Goal: Information Seeking & Learning: Find specific page/section

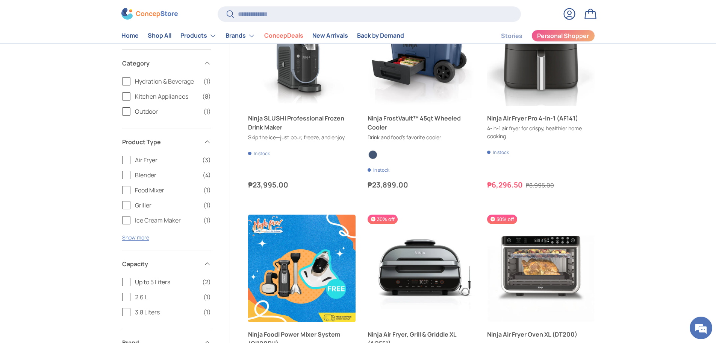
scroll to position [414, 0]
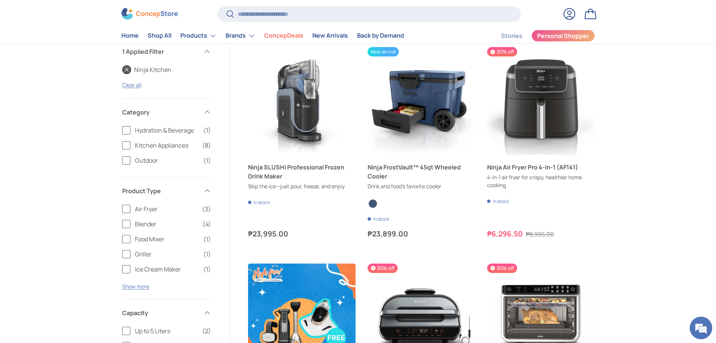
click at [127, 146] on label "Kitchen Appliances (8)" at bounding box center [166, 145] width 89 height 9
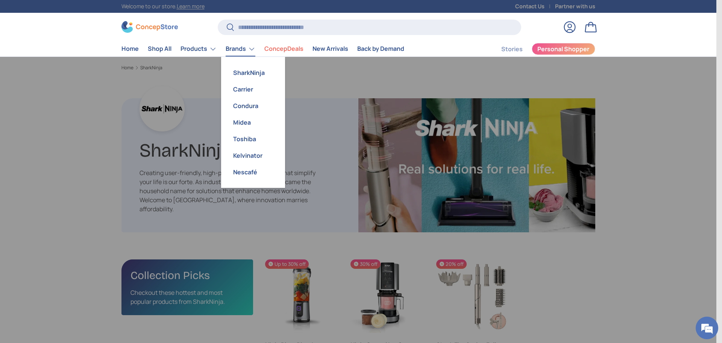
click at [232, 49] on link "Brands" at bounding box center [241, 48] width 30 height 15
click at [248, 110] on link "Condura" at bounding box center [253, 105] width 55 height 17
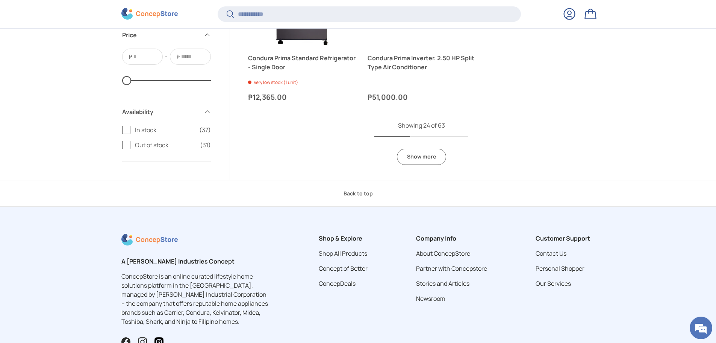
scroll to position [1728, 0]
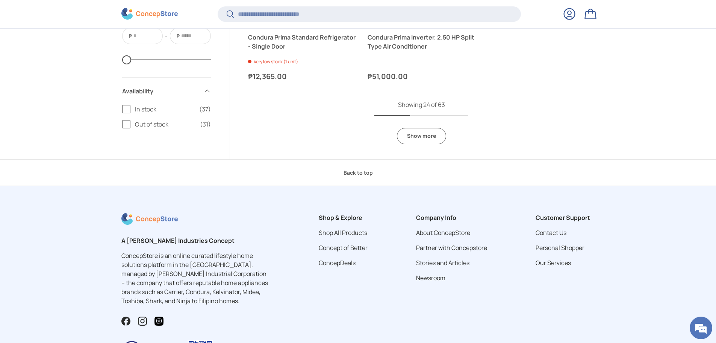
click at [426, 139] on link "Show more" at bounding box center [421, 136] width 49 height 16
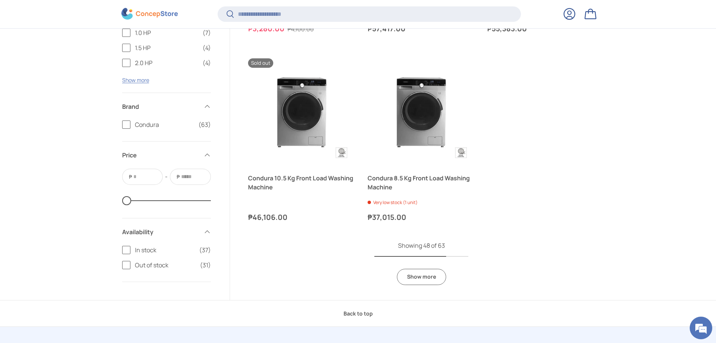
scroll to position [3307, 0]
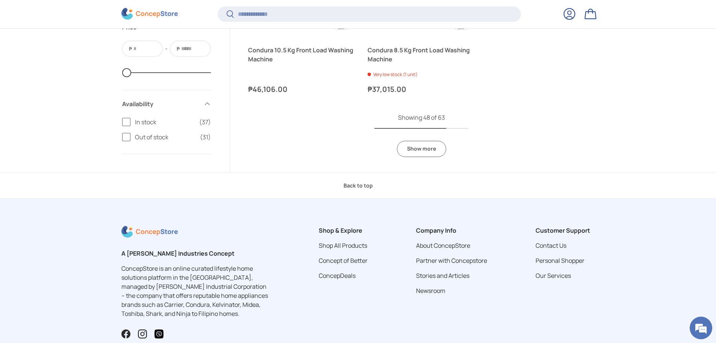
click at [432, 143] on link "Show more" at bounding box center [421, 149] width 49 height 16
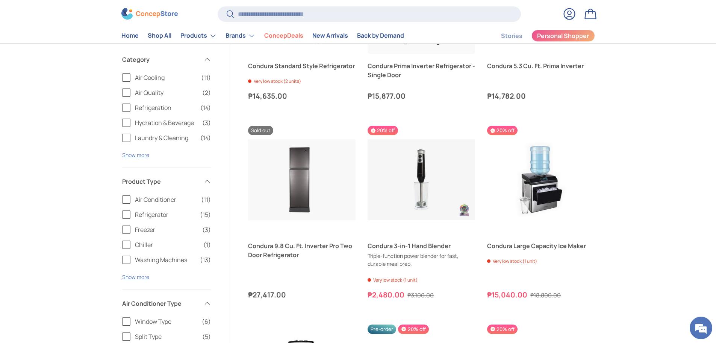
scroll to position [2406, 0]
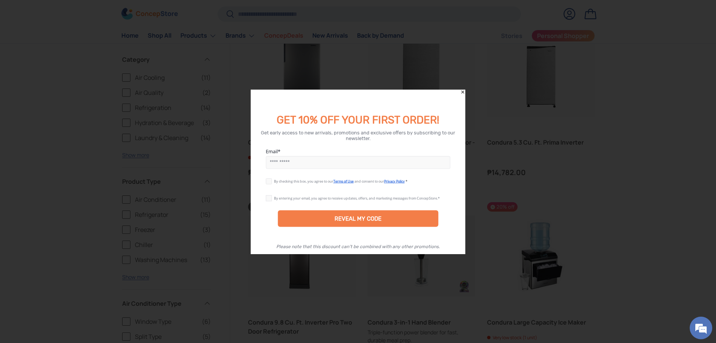
click at [461, 93] on icon "Close" at bounding box center [462, 91] width 5 height 5
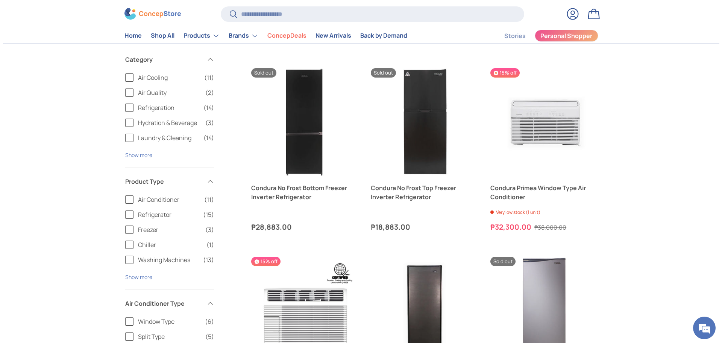
scroll to position [1128, 0]
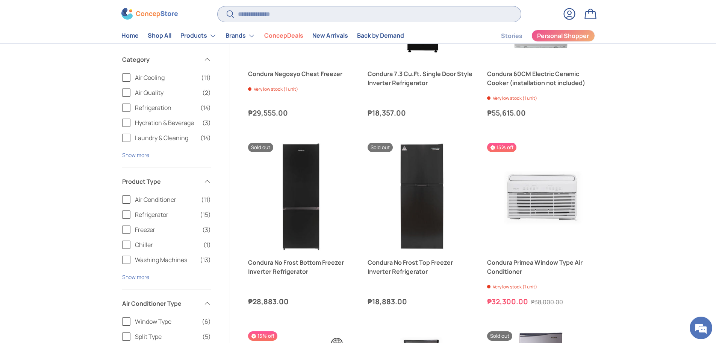
click at [318, 17] on input "Search" at bounding box center [369, 13] width 303 height 15
type input "*"
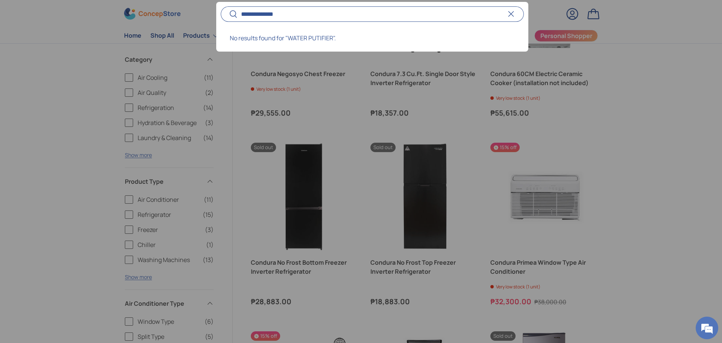
type input "**********"
click at [221, 6] on button "Search" at bounding box center [229, 15] width 17 height 18
